Goal: Transaction & Acquisition: Purchase product/service

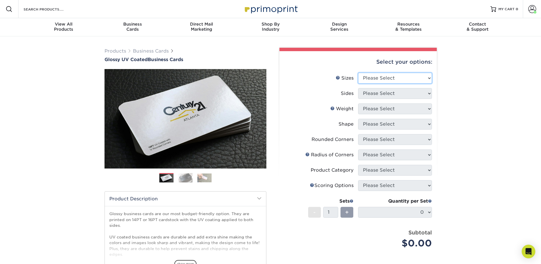
click at [376, 80] on select "Please Select 1.5" x 3.5" - Mini 1.75" x 3.5" - Mini 2" x 2" - Square 2" x 3" -…" at bounding box center [395, 78] width 74 height 11
select select "2.00x3.50"
click at [358, 73] on select "Please Select 1.5" x 3.5" - Mini 1.75" x 3.5" - Mini 2" x 2" - Square 2" x 3" -…" at bounding box center [395, 78] width 74 height 11
click at [382, 95] on select "Please Select Print Both Sides Print Front Only" at bounding box center [395, 93] width 74 height 11
select select "13abbda7-1d64-4f25-8bb2-c179b224825d"
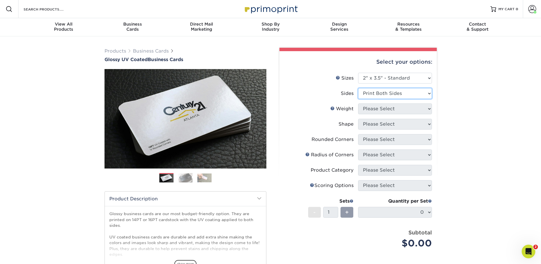
click at [358, 88] on select "Please Select Print Both Sides Print Front Only" at bounding box center [395, 93] width 74 height 11
click at [380, 108] on select "Please Select 16PT 14PT" at bounding box center [395, 108] width 74 height 11
select select "14PT"
click at [358, 103] on select "Please Select 16PT 14PT" at bounding box center [395, 108] width 74 height 11
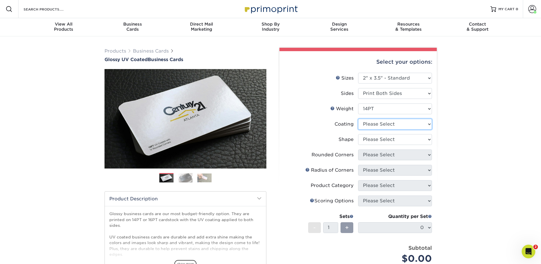
click at [384, 125] on select at bounding box center [395, 124] width 74 height 11
select select "1e8116af-acfc-44b1-83dc-8181aa338834"
click at [358, 119] on select at bounding box center [395, 124] width 74 height 11
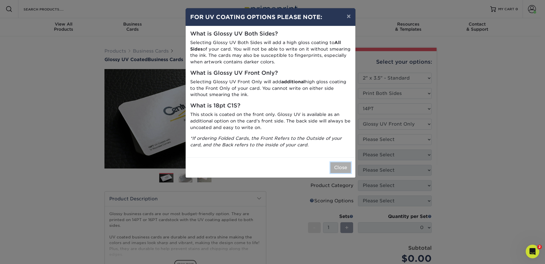
click at [348, 171] on button "Close" at bounding box center [340, 167] width 20 height 11
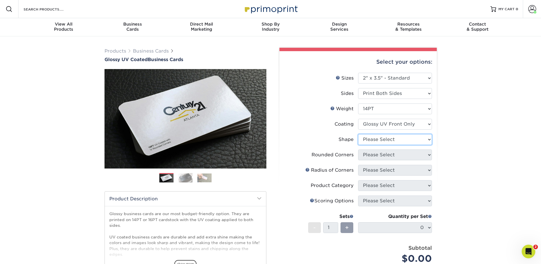
click at [383, 141] on select "Please Select Standard" at bounding box center [395, 139] width 74 height 11
select select "standard"
click at [358, 134] on select "Please Select Standard" at bounding box center [395, 139] width 74 height 11
click at [376, 156] on select "Please Select Yes - Round 2 Corners Yes - Round 4 Corners No" at bounding box center [395, 154] width 74 height 11
select select "0"
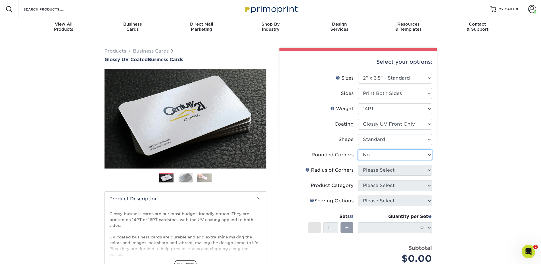
click at [358, 149] on select "Please Select Yes - Round 2 Corners Yes - Round 4 Corners No" at bounding box center [395, 154] width 74 height 11
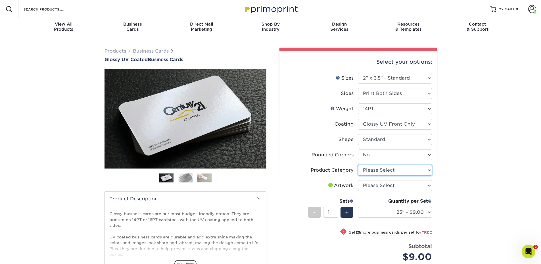
click at [370, 170] on select "Please Select Business Cards" at bounding box center [395, 170] width 74 height 11
select select "3b5148f1-0588-4f88-a218-97bcfdce65c1"
click at [358, 165] on select "Please Select Business Cards" at bounding box center [395, 170] width 74 height 11
drag, startPoint x: 371, startPoint y: 186, endPoint x: 376, endPoint y: 188, distance: 4.8
click at [371, 186] on select "Please Select I will upload files I need a design - $100" at bounding box center [395, 185] width 74 height 11
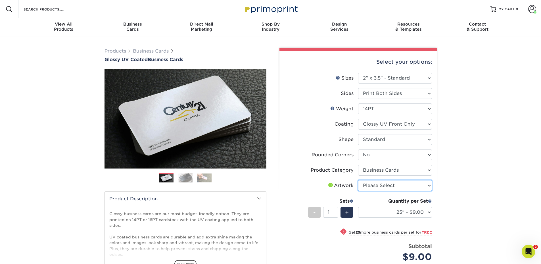
select select "upload"
click at [358, 180] on select "Please Select I will upload files I need a design - $100" at bounding box center [395, 185] width 74 height 11
click at [393, 209] on select "25* – $9.00 50* – $9.00 100* – $9.00 250* – $17.00 500 – $33.00 1000 – $42.00 2…" at bounding box center [395, 212] width 74 height 11
click at [358, 207] on select "25* – $9.00 50* – $9.00 100* – $9.00 250* – $17.00 500 – $33.00 1000 – $42.00 2…" at bounding box center [395, 212] width 74 height 11
click at [402, 219] on div "Quantity per Set 25* – $9.00 50* – $9.00 100* – $9.00 250* – $17.00 500 – $33.0…" at bounding box center [395, 210] width 74 height 26
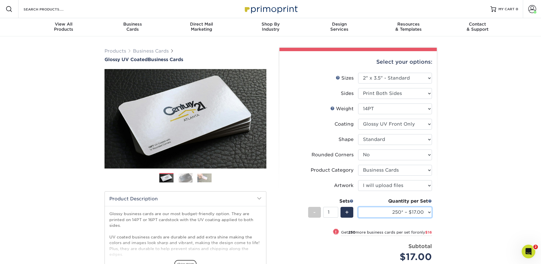
click at [402, 215] on select "25* – $9.00 50* – $9.00 100* – $9.00 250* – $17.00 500 – $33.00 1000 – $42.00 2…" at bounding box center [395, 212] width 74 height 11
select select "500 – $33.00"
click at [358, 207] on select "25* – $9.00 50* – $9.00 100* – $9.00 250* – $17.00 500 – $33.00 1000 – $42.00 2…" at bounding box center [395, 212] width 74 height 11
click at [492, 198] on div "Products Business Cards Glossy UV Coated Business Cards Previous Next" at bounding box center [270, 197] width 541 height 323
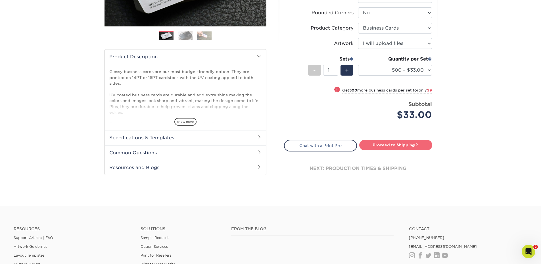
click at [404, 143] on link "Proceed to Shipping" at bounding box center [395, 145] width 73 height 10
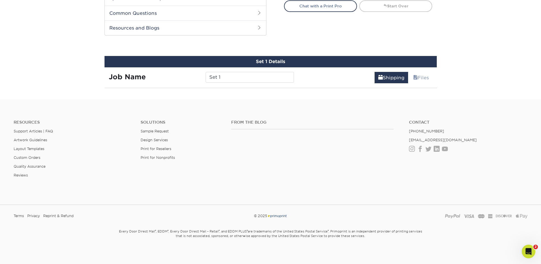
scroll to position [297, 0]
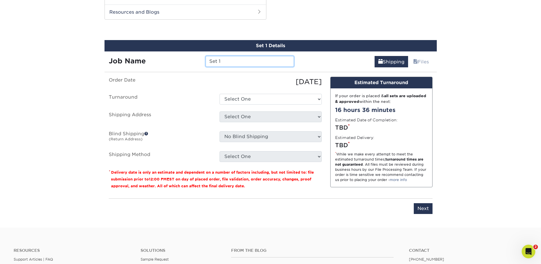
click at [227, 61] on input "Set 1" at bounding box center [249, 61] width 88 height 11
drag, startPoint x: 226, startPoint y: 58, endPoint x: 161, endPoint y: 56, distance: 65.0
click at [161, 56] on div "Job Name Set 1" at bounding box center [201, 61] width 194 height 11
type input "[PERSON_NAME] - Card"
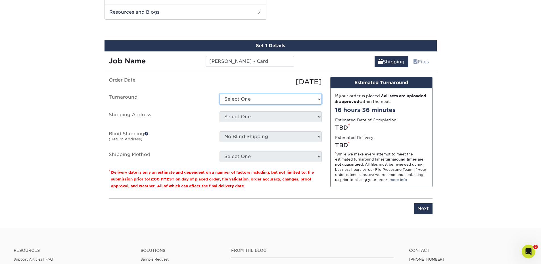
click at [287, 98] on select "Select One 2-4 Business Days 2 Day Next Business Day" at bounding box center [270, 99] width 102 height 11
select select "4ed5b183-8b0a-4e92-90c2-1c9810e7d032"
click at [219, 94] on select "Select One 2-4 Business Days 2 Day Next Business Day" at bounding box center [270, 99] width 102 height 11
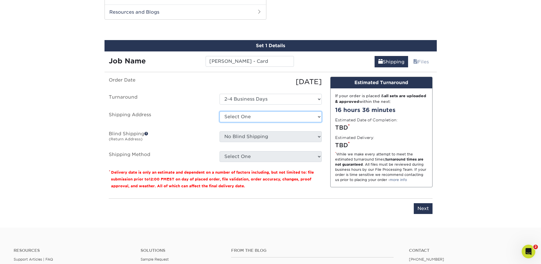
click at [257, 119] on select "Select One ABQ - BHI C- DEN - BHI DEN - EITS GJ Las Cruces LC [PERSON_NAME] + A…" at bounding box center [270, 116] width 102 height 11
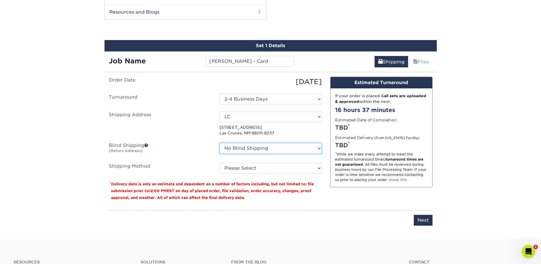
click at [243, 148] on select "No Blind Shipping ABQ - BHI C- DEN - BHI DEN - EITS GJ Las Cruces LC [PERSON_NA…" at bounding box center [270, 148] width 102 height 11
click at [243, 147] on select "No Blind Shipping ABQ - BHI C- DEN - BHI DEN - EITS GJ Las Cruces LC [PERSON_NA…" at bounding box center [270, 148] width 102 height 11
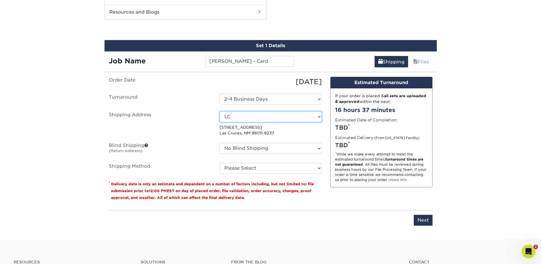
click at [253, 116] on select "Select One ABQ - BHI C- DEN - BHI DEN - EITS GJ Las Cruces LC [PERSON_NAME] + A…" at bounding box center [270, 116] width 102 height 11
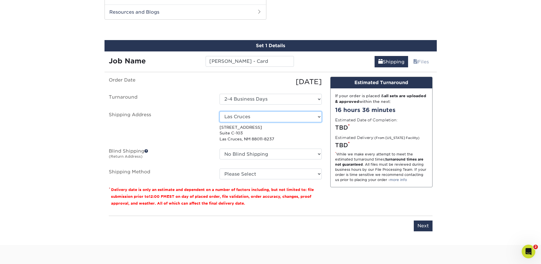
click at [248, 115] on select "Select One ABQ - BHI C- DEN - BHI DEN - EITS GJ Las Cruces LC [PERSON_NAME] + A…" at bounding box center [270, 116] width 102 height 11
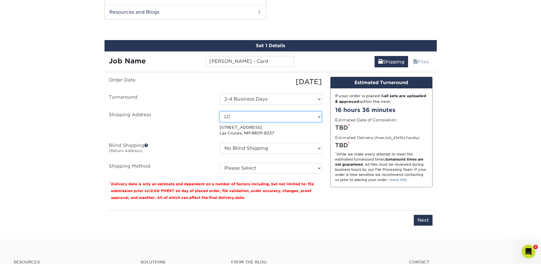
click at [252, 118] on select "Select One ABQ - BHI C- DEN - BHI DEN - EITS GJ Las Cruces LC [PERSON_NAME] + A…" at bounding box center [270, 116] width 102 height 11
select select "285425"
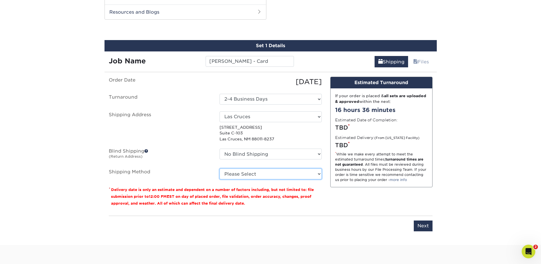
click at [240, 177] on select "Please Select Ground Shipping (+$8.96) 3 Day Shipping Service (+$15.34) 2 Day A…" at bounding box center [270, 173] width 102 height 11
click at [219, 168] on select "Please Select Ground Shipping (+$8.96) 3 Day Shipping Service (+$15.34) 2 Day A…" at bounding box center [270, 173] width 102 height 11
click at [242, 172] on select "Please Select Ground Shipping (+$8.96) 3 Day Shipping Service (+$15.34) 2 Day A…" at bounding box center [270, 173] width 102 height 11
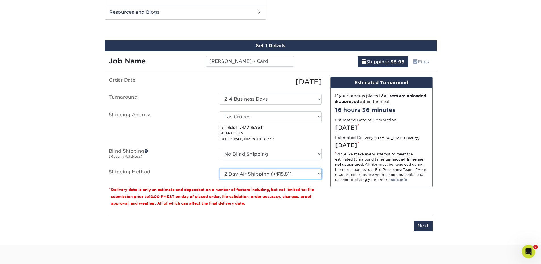
click at [219, 168] on select "Please Select Ground Shipping (+$8.96) 3 Day Shipping Service (+$15.34) 2 Day A…" at bounding box center [270, 173] width 102 height 11
click at [254, 176] on select "Please Select Ground Shipping (+$8.96) 3 Day Shipping Service (+$15.34) 2 Day A…" at bounding box center [270, 173] width 102 height 11
click at [219, 168] on select "Please Select Ground Shipping (+$8.96) 3 Day Shipping Service (+$15.34) 2 Day A…" at bounding box center [270, 173] width 102 height 11
click at [269, 175] on select "Please Select Ground Shipping (+$8.96) 3 Day Shipping Service (+$15.34) 2 Day A…" at bounding box center [270, 173] width 102 height 11
click at [219, 168] on select "Please Select Ground Shipping (+$8.96) 3 Day Shipping Service (+$15.34) 2 Day A…" at bounding box center [270, 173] width 102 height 11
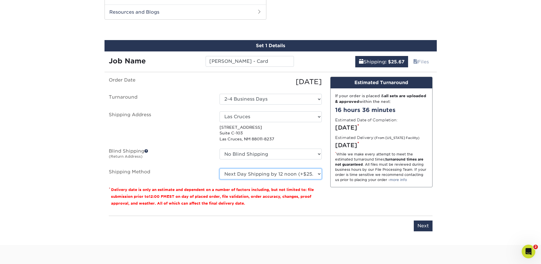
click at [276, 172] on select "Please Select Ground Shipping (+$8.96) 3 Day Shipping Service (+$15.34) 2 Day A…" at bounding box center [270, 173] width 102 height 11
click at [219, 168] on select "Please Select Ground Shipping (+$8.96) 3 Day Shipping Service (+$15.34) 2 Day A…" at bounding box center [270, 173] width 102 height 11
click at [276, 176] on select "Please Select Ground Shipping (+$8.96) 3 Day Shipping Service (+$15.34) 2 Day A…" at bounding box center [270, 173] width 102 height 11
click at [274, 175] on select "Please Select Ground Shipping (+$8.96) 3 Day Shipping Service (+$15.34) 2 Day A…" at bounding box center [270, 173] width 102 height 11
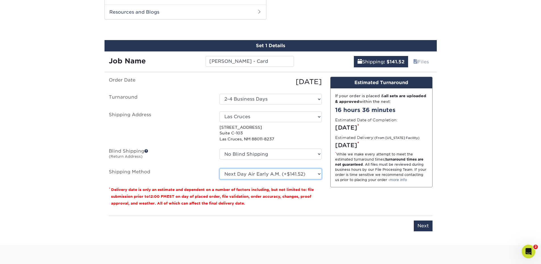
click at [274, 175] on select "Please Select Ground Shipping (+$8.96) 3 Day Shipping Service (+$15.34) 2 Day A…" at bounding box center [270, 173] width 102 height 11
click at [245, 172] on select "Please Select Ground Shipping (+$8.96) 3 Day Shipping Service (+$15.34) 2 Day A…" at bounding box center [270, 173] width 102 height 11
click at [219, 168] on select "Please Select Ground Shipping (+$8.96) 3 Day Shipping Service (+$15.34) 2 Day A…" at bounding box center [270, 173] width 102 height 11
click at [264, 178] on select "Please Select Ground Shipping (+$8.96) 3 Day Shipping Service (+$15.34) 2 Day A…" at bounding box center [270, 173] width 102 height 11
click at [219, 168] on select "Please Select Ground Shipping (+$8.96) 3 Day Shipping Service (+$15.34) 2 Day A…" at bounding box center [270, 173] width 102 height 11
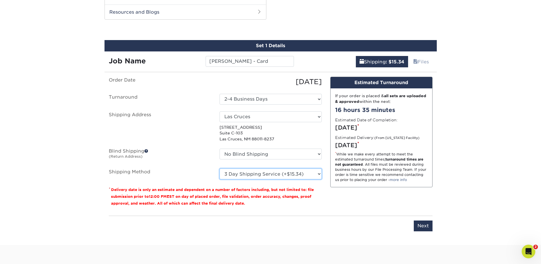
click at [278, 172] on select "Please Select Ground Shipping (+$8.96) 3 Day Shipping Service (+$15.34) 2 Day A…" at bounding box center [270, 173] width 102 height 11
click at [219, 168] on select "Please Select Ground Shipping (+$8.96) 3 Day Shipping Service (+$15.34) 2 Day A…" at bounding box center [270, 173] width 102 height 11
click at [277, 172] on select "Please Select Ground Shipping (+$8.96) 3 Day Shipping Service (+$15.34) 2 Day A…" at bounding box center [270, 173] width 102 height 11
click at [232, 170] on select "Please Select Ground Shipping (+$8.96) 3 Day Shipping Service (+$15.34) 2 Day A…" at bounding box center [270, 173] width 102 height 11
click at [219, 168] on select "Please Select Ground Shipping (+$8.96) 3 Day Shipping Service (+$15.34) 2 Day A…" at bounding box center [270, 173] width 102 height 11
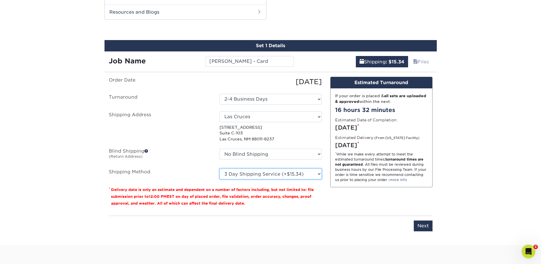
click at [245, 176] on select "Please Select Ground Shipping (+$8.96) 3 Day Shipping Service (+$15.34) 2 Day A…" at bounding box center [270, 173] width 102 height 11
select select "03"
click at [219, 168] on select "Please Select Ground Shipping (+$8.96) 3 Day Shipping Service (+$15.34) 2 Day A…" at bounding box center [270, 173] width 102 height 11
click at [425, 227] on input "Next" at bounding box center [422, 225] width 19 height 11
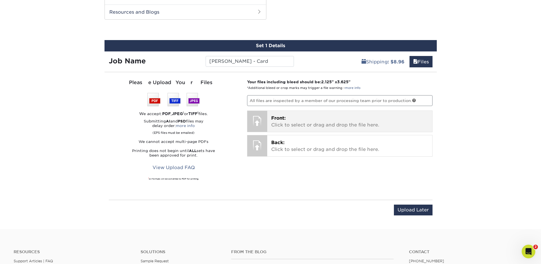
click at [308, 123] on p "Front: Click to select or drag and drop the file here." at bounding box center [349, 122] width 157 height 14
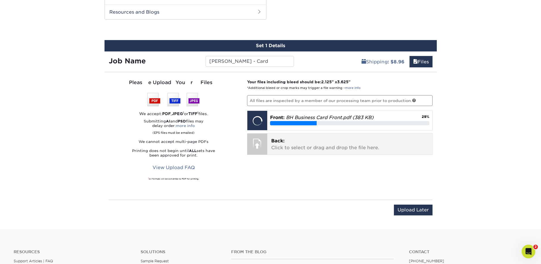
click at [319, 138] on p "Back: Click to select or drag and drop the file here." at bounding box center [349, 144] width 157 height 14
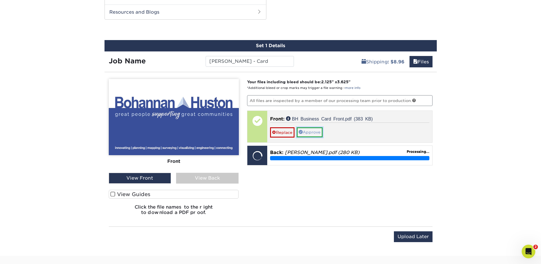
click at [316, 131] on link "Approve" at bounding box center [310, 132] width 26 height 10
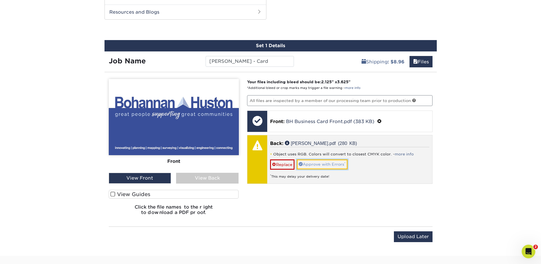
click at [340, 160] on link "Approve with Errors *" at bounding box center [322, 164] width 51 height 10
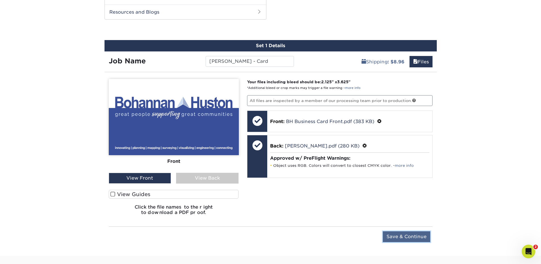
click at [403, 237] on input "Save & Continue" at bounding box center [405, 236] width 47 height 11
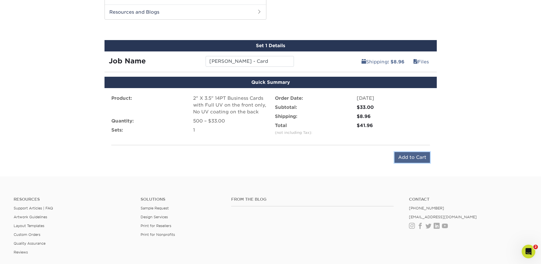
click at [408, 160] on input "Add to Cart" at bounding box center [411, 157] width 35 height 11
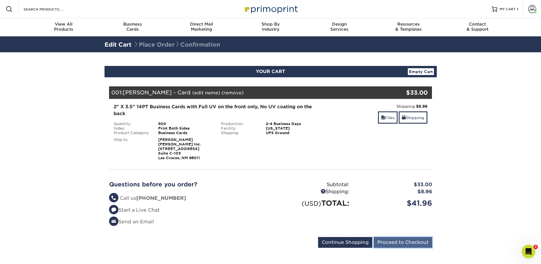
click at [399, 243] on input "Proceed to Checkout" at bounding box center [402, 242] width 58 height 11
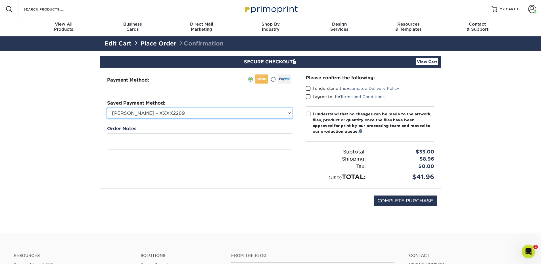
click at [260, 109] on select "Cody O. - XXXX2269 MasterCard - XXXX1282 Lisa Hurst - XXXX5524 New Credit Card" at bounding box center [199, 113] width 185 height 11
select select "73023"
click at [107, 108] on select "Cody O. - XXXX2269 MasterCard - XXXX1282 Lisa Hurst - XXXX5524 New Credit Card" at bounding box center [199, 113] width 185 height 11
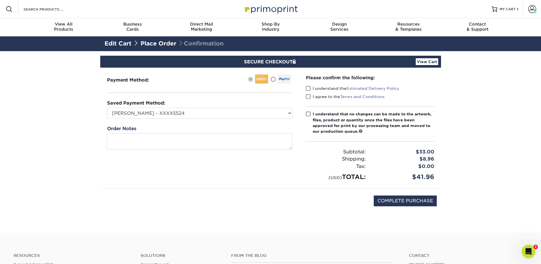
click at [318, 91] on label "I understand the Estimated Delivery Policy" at bounding box center [352, 88] width 93 height 6
click at [0, 0] on input "I understand the Estimated Delivery Policy" at bounding box center [0, 0] width 0 height 0
click at [318, 97] on label "I agree to the Terms and Conditions" at bounding box center [345, 97] width 79 height 6
click at [0, 0] on input "I agree to the Terms and Conditions" at bounding box center [0, 0] width 0 height 0
click at [321, 116] on div "I understand that no changes can be made to the artwork, files, product or quan…" at bounding box center [372, 122] width 121 height 23
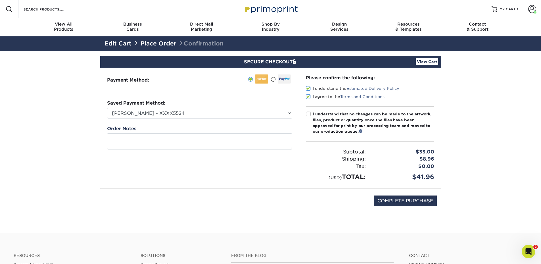
click at [0, 0] on input "I understand that no changes can be made to the artwork, files, product or quan…" at bounding box center [0, 0] width 0 height 0
click at [406, 202] on input "COMPLETE PURCHASE" at bounding box center [404, 200] width 63 height 11
type input "PROCESSING, PLEASE WAIT..."
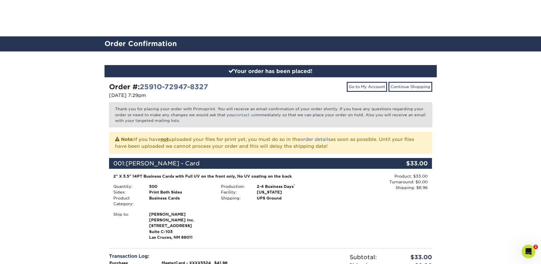
scroll to position [142, 0]
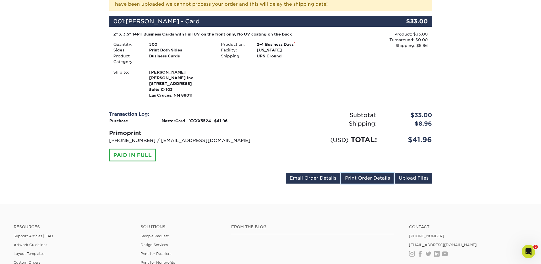
click at [363, 178] on link "Print Order Details" at bounding box center [367, 178] width 52 height 11
